Goal: Information Seeking & Learning: Learn about a topic

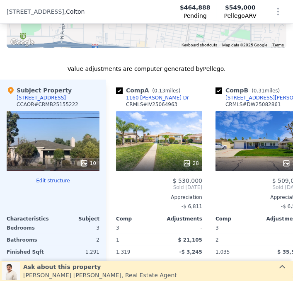
scroll to position [916, 0]
click at [81, 159] on icon at bounding box center [84, 163] width 8 height 8
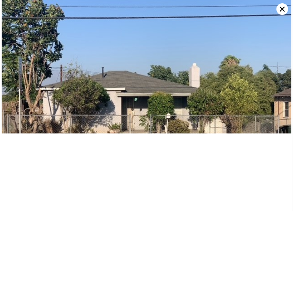
scroll to position [7, 0]
click at [53, 85] on img at bounding box center [147, 73] width 290 height 146
click at [231, 108] on img at bounding box center [147, 73] width 290 height 146
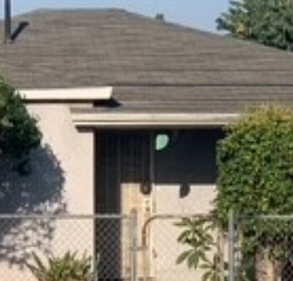
scroll to position [3, 0]
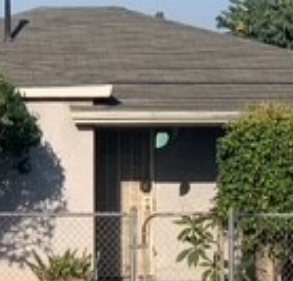
click at [155, 99] on img at bounding box center [147, 70] width 290 height 146
click at [154, 99] on img at bounding box center [147, 70] width 290 height 146
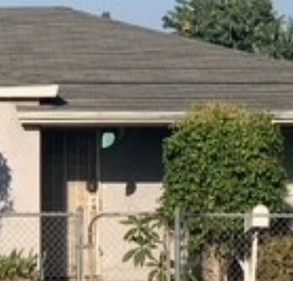
click at [160, 95] on img at bounding box center [147, 70] width 290 height 146
click at [161, 95] on img at bounding box center [147, 70] width 290 height 146
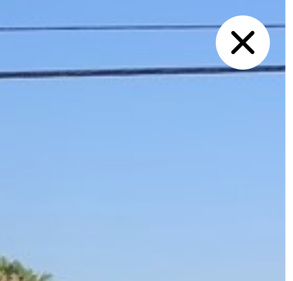
click at [283, 8] on icon at bounding box center [282, 9] width 5 height 5
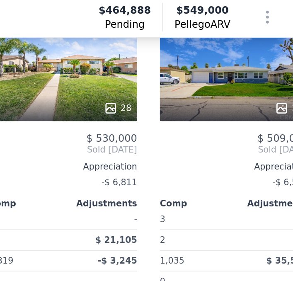
click at [157, 96] on div "Appreciation" at bounding box center [159, 98] width 86 height 7
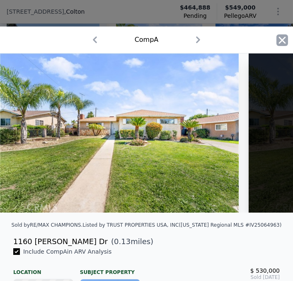
click at [281, 44] on icon "button" at bounding box center [282, 40] width 12 height 12
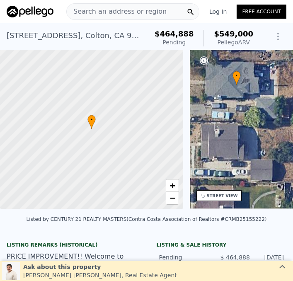
click at [278, 109] on div "• + −" at bounding box center [281, 129] width 183 height 159
click at [273, 121] on div "• + −" at bounding box center [281, 129] width 183 height 159
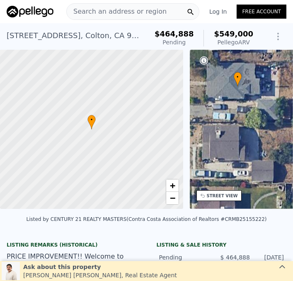
click at [262, 126] on div "• + −" at bounding box center [281, 129] width 183 height 159
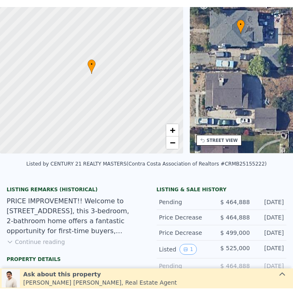
scroll to position [3, 0]
